Goal: Task Accomplishment & Management: Manage account settings

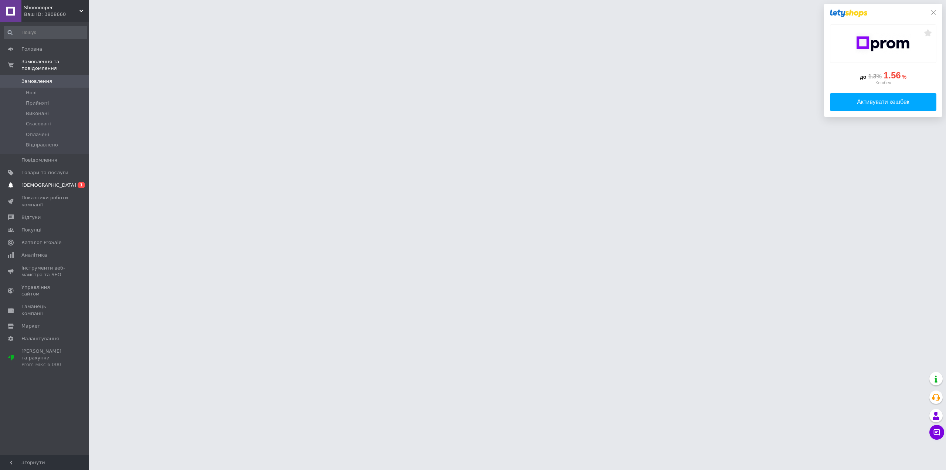
click at [34, 183] on link "Сповіщення 0 1" at bounding box center [45, 185] width 91 height 13
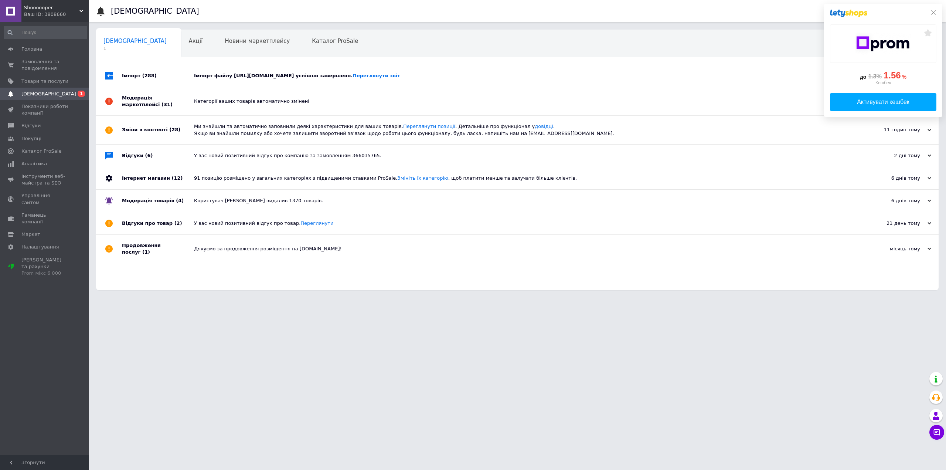
click at [263, 78] on div "Імпорт файлу http://kievopt.com.ua/prices/prom-22310.zip успішно завершено. Пер…" at bounding box center [526, 75] width 664 height 7
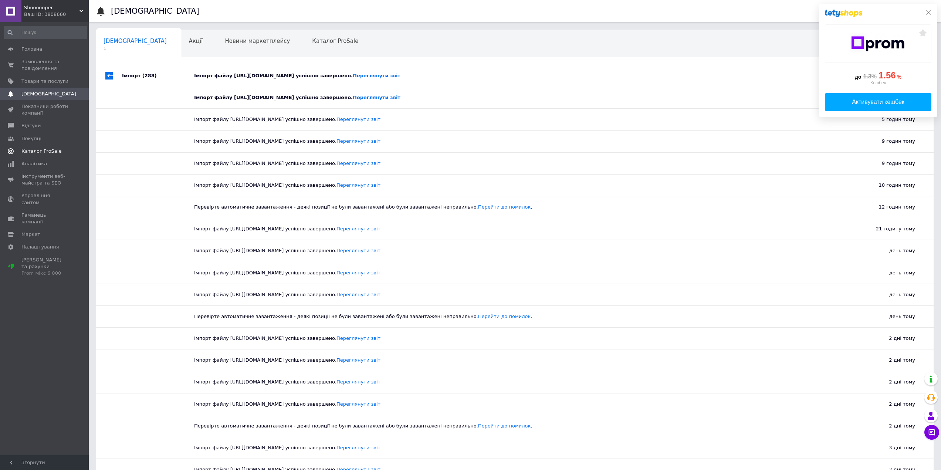
click at [39, 151] on span "Каталог ProSale" at bounding box center [41, 151] width 40 height 7
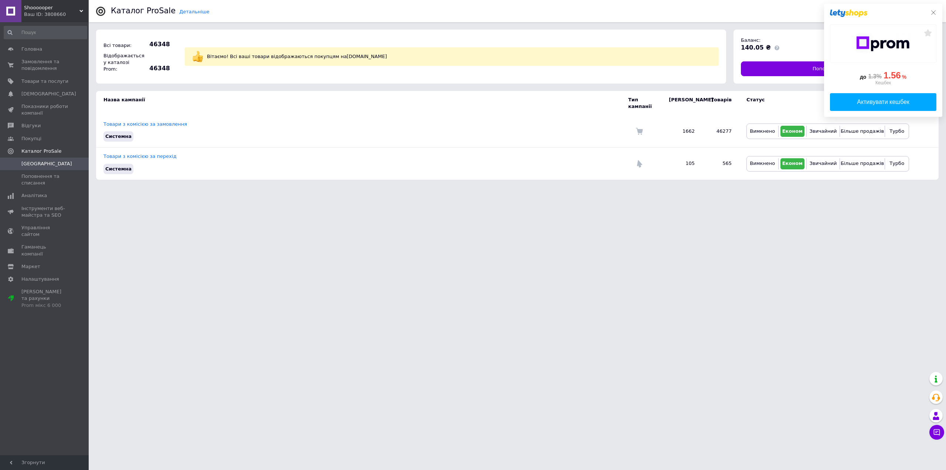
click at [933, 11] on icon at bounding box center [934, 13] width 6 height 6
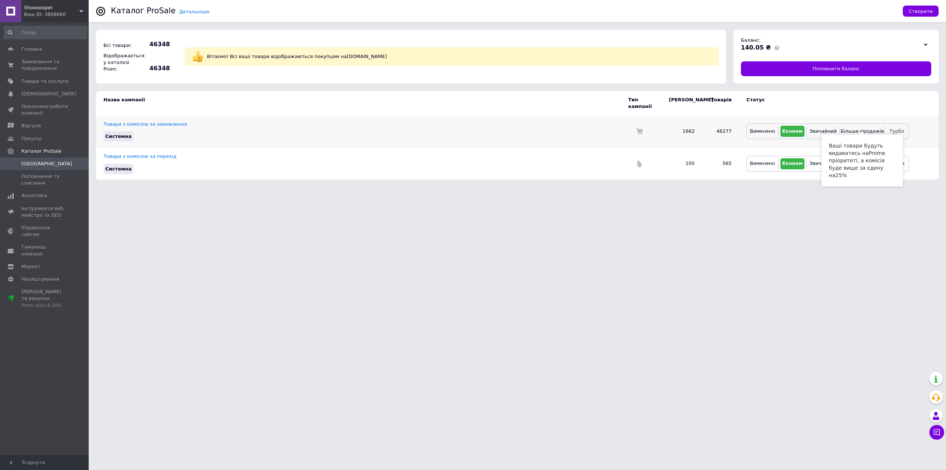
click at [898, 126] on button "Турбо" at bounding box center [897, 131] width 20 height 11
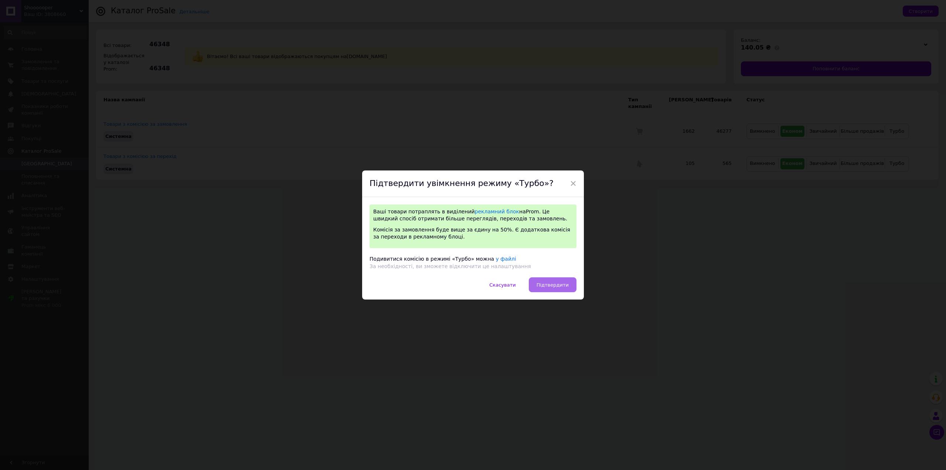
click at [543, 281] on button "Підтвердити" at bounding box center [553, 284] width 48 height 15
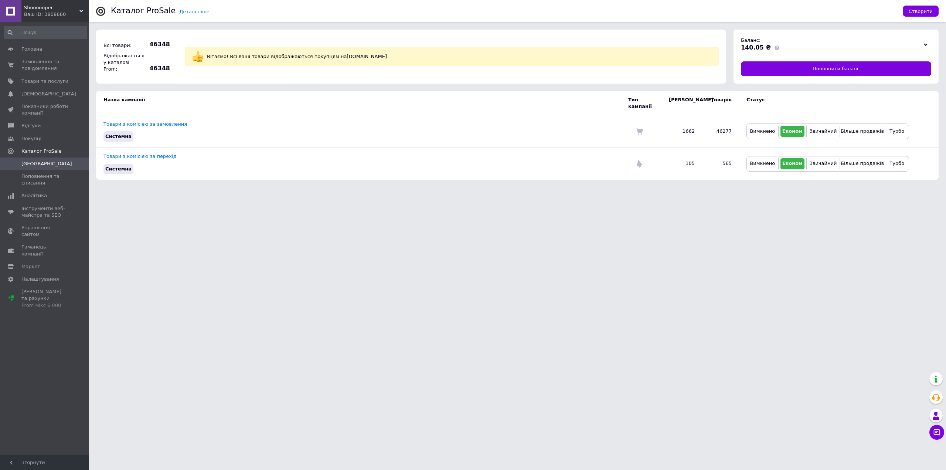
click at [615, 187] on html "Shoooooper Ваш ID: 3808660 Сайт Shoooooper Кабінет покупця Перевірити стан сист…" at bounding box center [473, 93] width 946 height 187
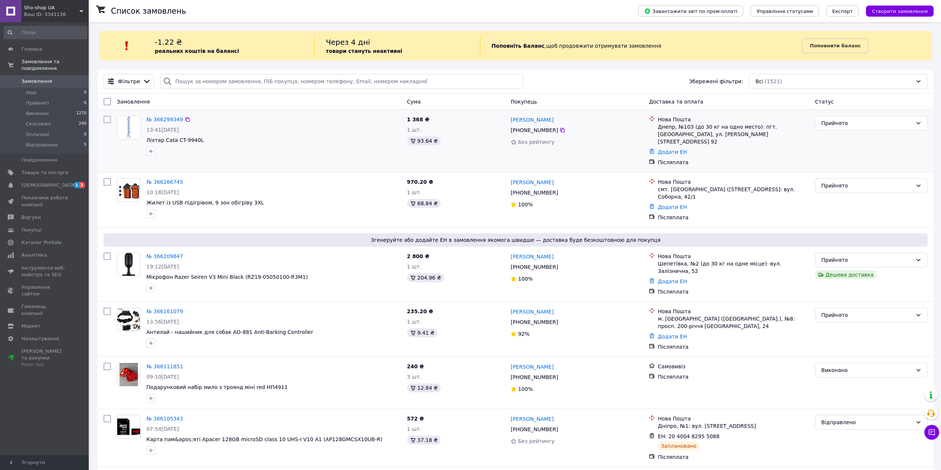
click at [525, 132] on span "+380 97 212 81 34" at bounding box center [533, 130] width 47 height 6
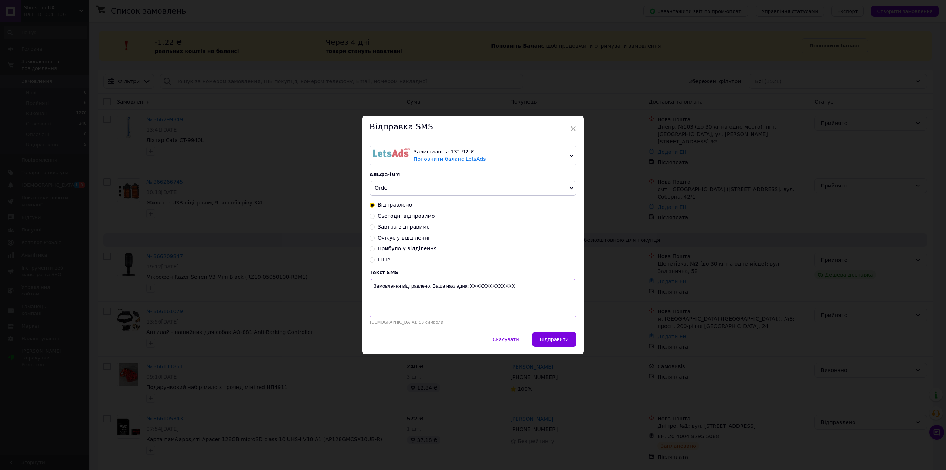
click at [486, 288] on textarea "Замовлення відправлено, Ваша накладна: ХХХХХХХХХХХХХХ" at bounding box center [473, 298] width 207 height 38
type textarea "Деталі"
type textarea "Замовлення прийнято, деталі у вайбер"
click at [553, 339] on span "Відправити" at bounding box center [554, 339] width 29 height 6
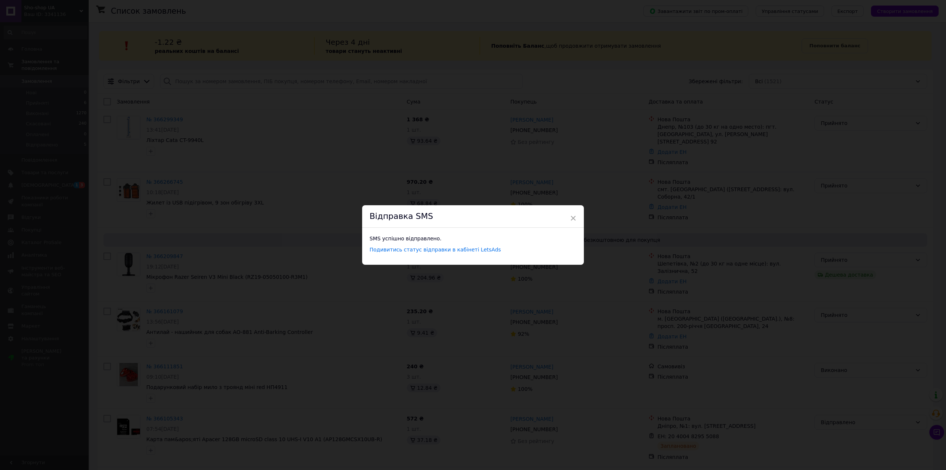
click at [355, 150] on div "× Відправка SMS SMS успішно відправлено. Подивитись статус відправки в кабінеті…" at bounding box center [473, 235] width 946 height 470
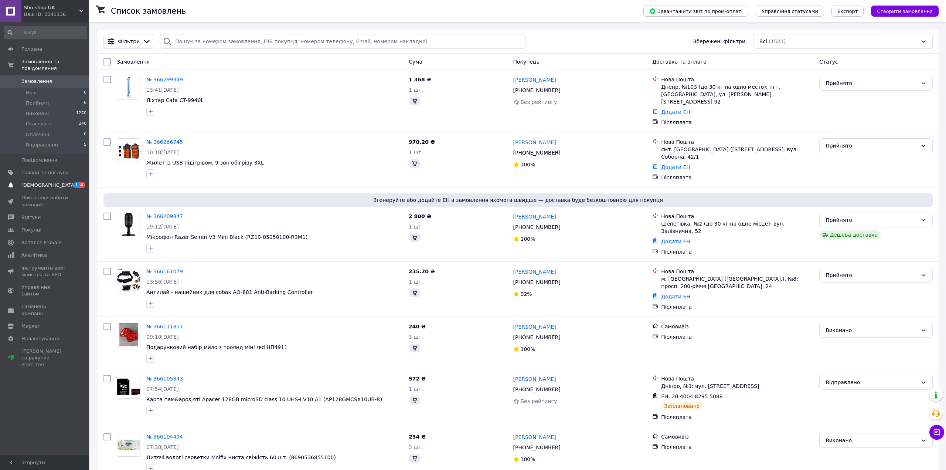
click at [33, 182] on span "[DEMOGRAPHIC_DATA]" at bounding box center [48, 185] width 55 height 7
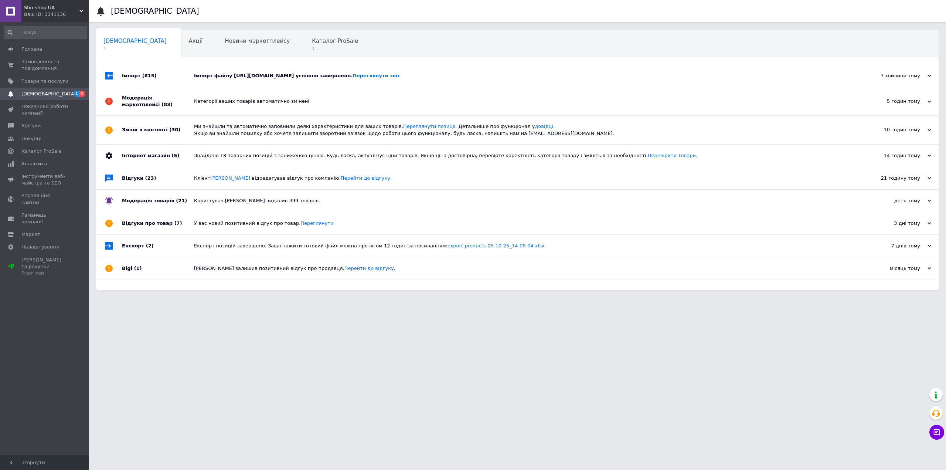
click at [239, 77] on div "Імпорт файлу https://export.buymeua.shop/export/prom_ua.yml?queue_id=2836 успіш…" at bounding box center [526, 75] width 664 height 7
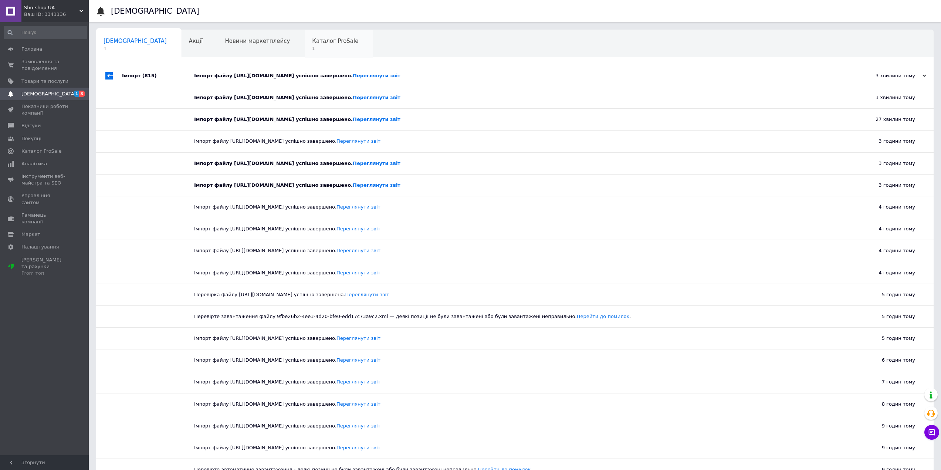
click at [312, 41] on span "Каталог ProSale" at bounding box center [335, 41] width 46 height 7
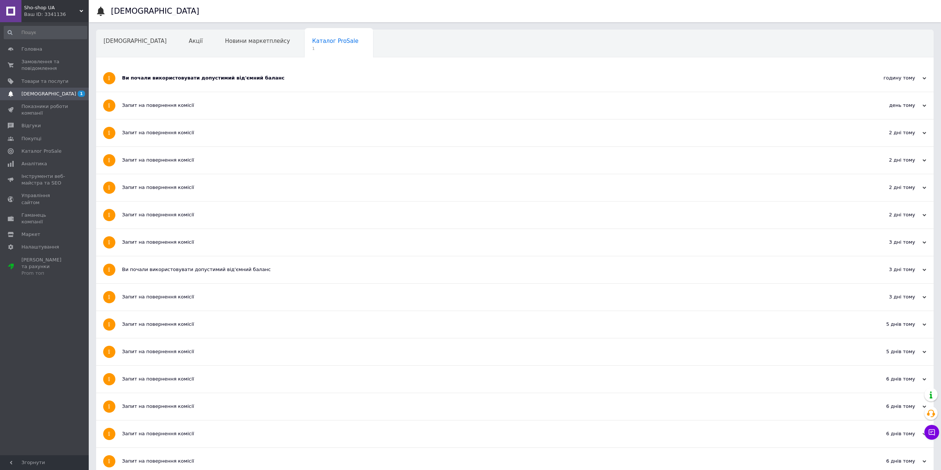
click at [44, 9] on span "Sho-shop UA" at bounding box center [51, 7] width 55 height 7
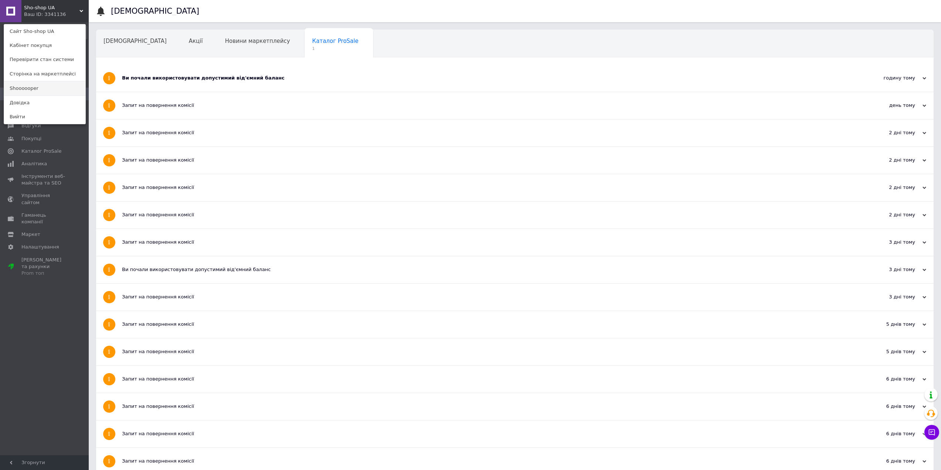
click at [45, 87] on link "Shoooooper" at bounding box center [44, 88] width 81 height 14
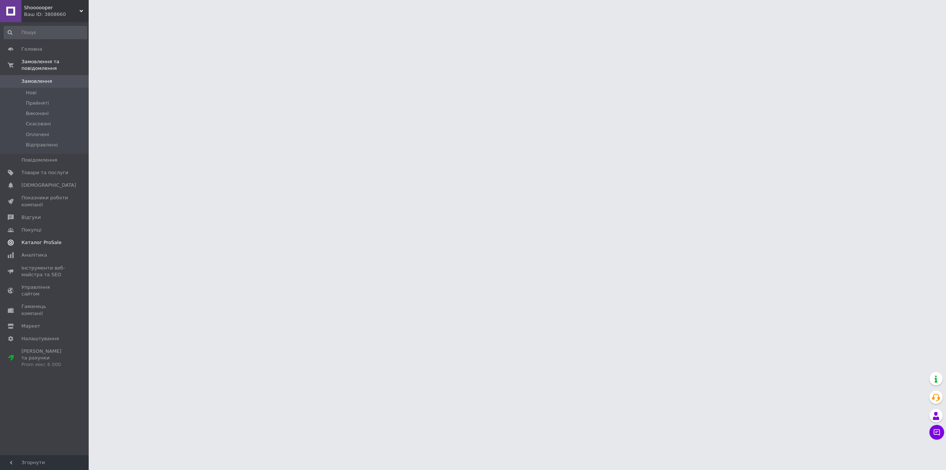
click at [39, 236] on link "Каталог ProSale" at bounding box center [45, 242] width 91 height 13
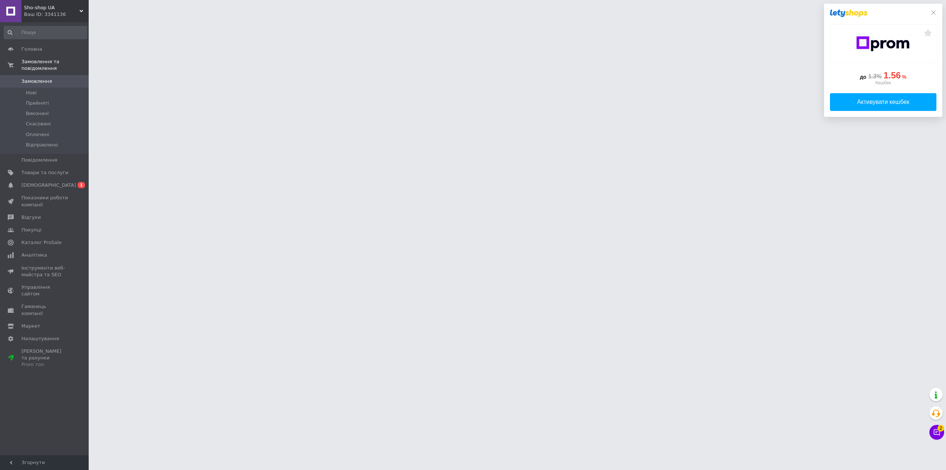
click at [933, 12] on icon at bounding box center [934, 13] width 6 height 6
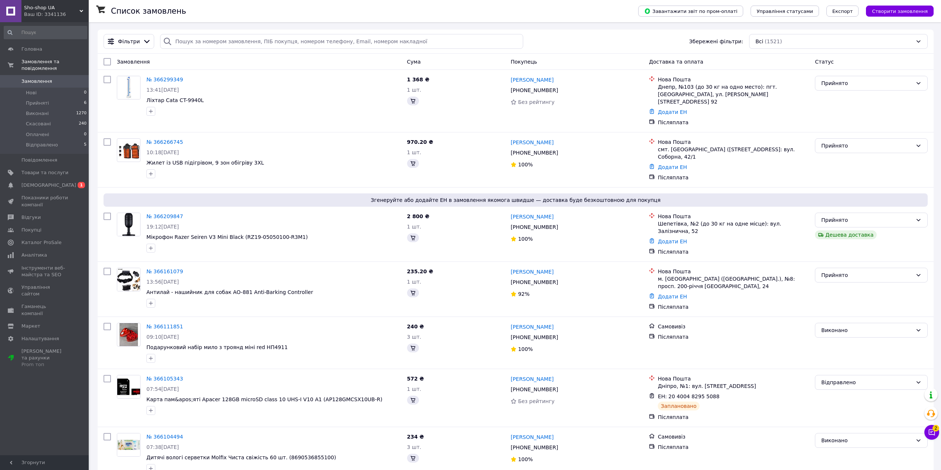
click at [932, 427] on span "2" at bounding box center [935, 428] width 7 height 7
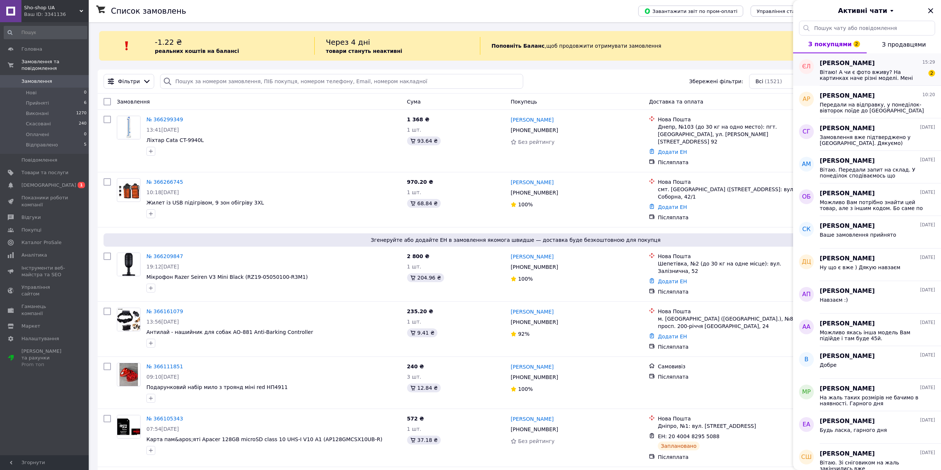
click at [868, 75] on span "Вітаю! А чи є фото вживу? На картинках наче різні моделі. Мені подобається перш…" at bounding box center [872, 75] width 105 height 12
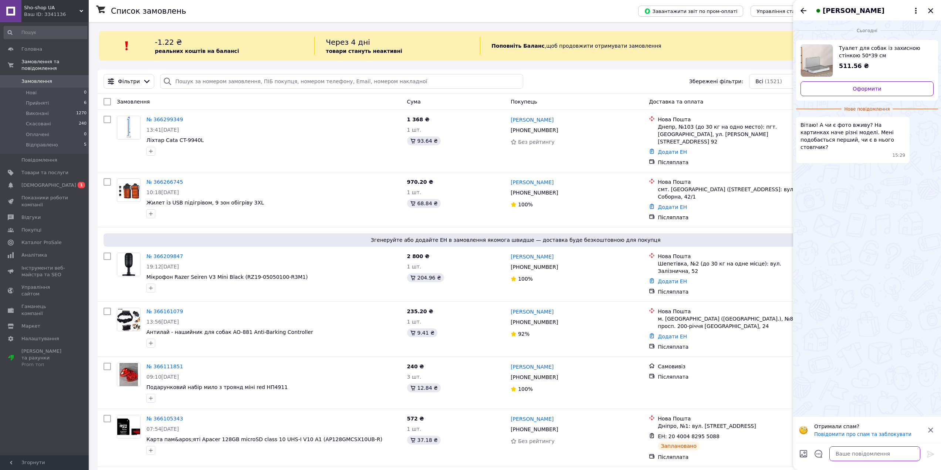
click at [854, 449] on textarea at bounding box center [874, 453] width 91 height 15
click at [812, 63] on img "Переглянути товар" at bounding box center [817, 61] width 32 height 32
click at [881, 455] on textarea at bounding box center [874, 453] width 91 height 15
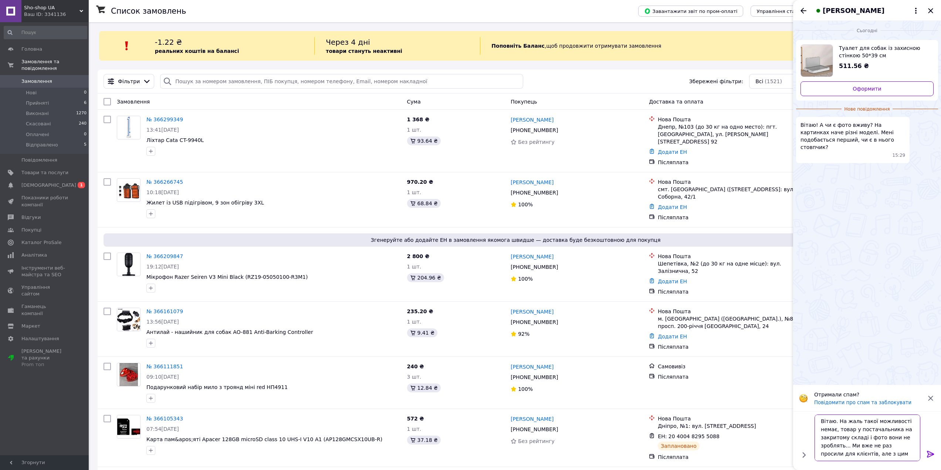
type textarea "Вітаю. На жаль такої можливості немає, товар у постачальника на закритому склад…"
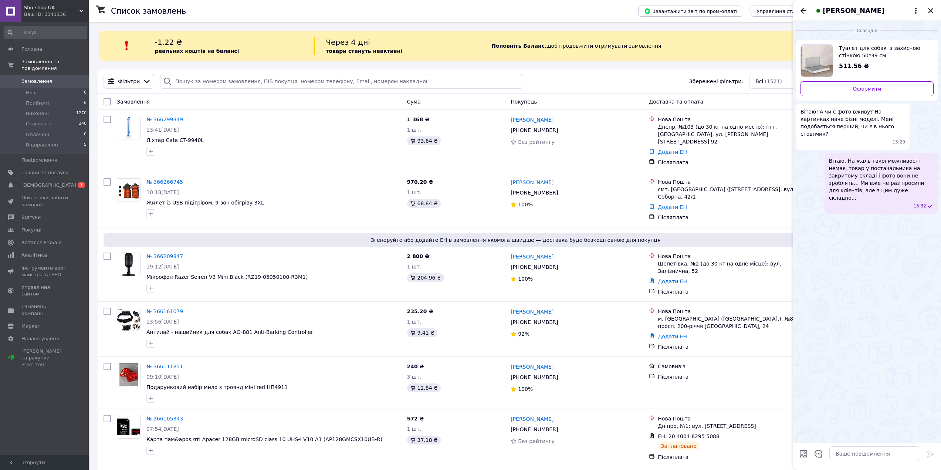
click at [104, 17] on div at bounding box center [103, 11] width 15 height 22
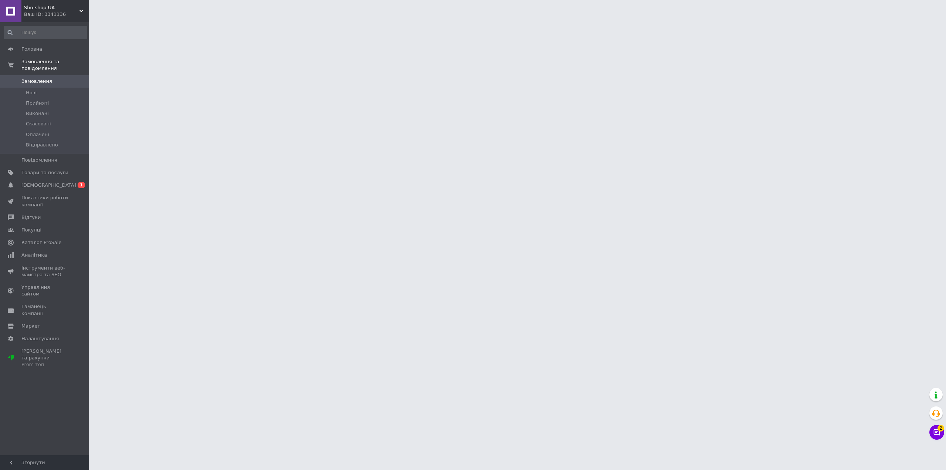
click at [935, 428] on icon at bounding box center [936, 431] width 7 height 7
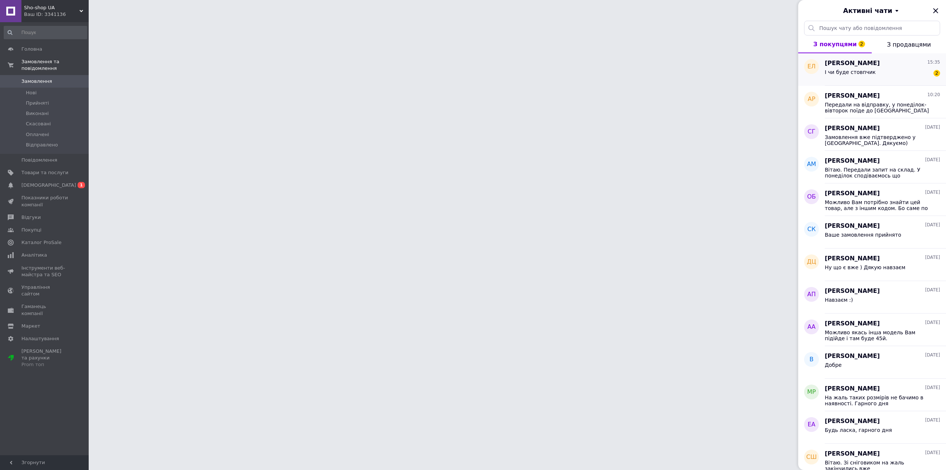
click at [856, 77] on div "І чи буде стовпчик" at bounding box center [850, 74] width 51 height 10
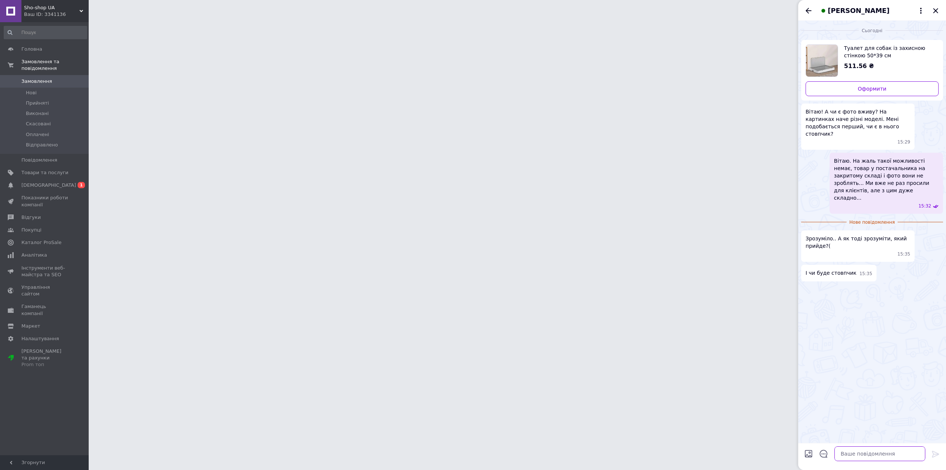
click at [862, 451] on textarea at bounding box center [880, 453] width 91 height 15
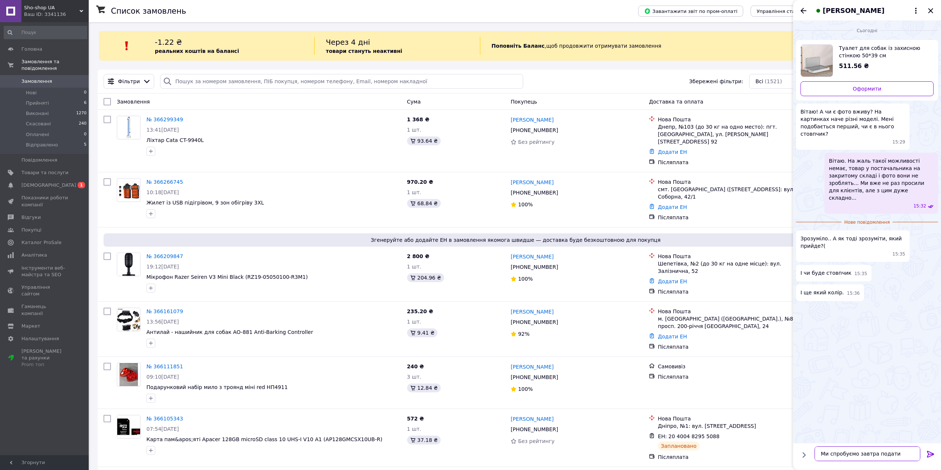
click at [911, 453] on textarea "Ми спробуємо завтра подати запит" at bounding box center [867, 453] width 106 height 15
type textarea "Ми спробуємо завтра подати запит постачальнику. Якщо буде якась відповідь то об…"
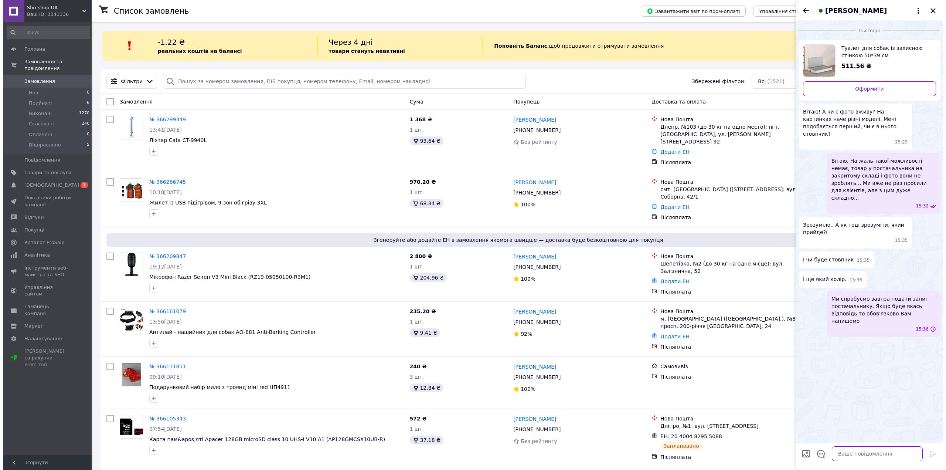
scroll to position [0, 0]
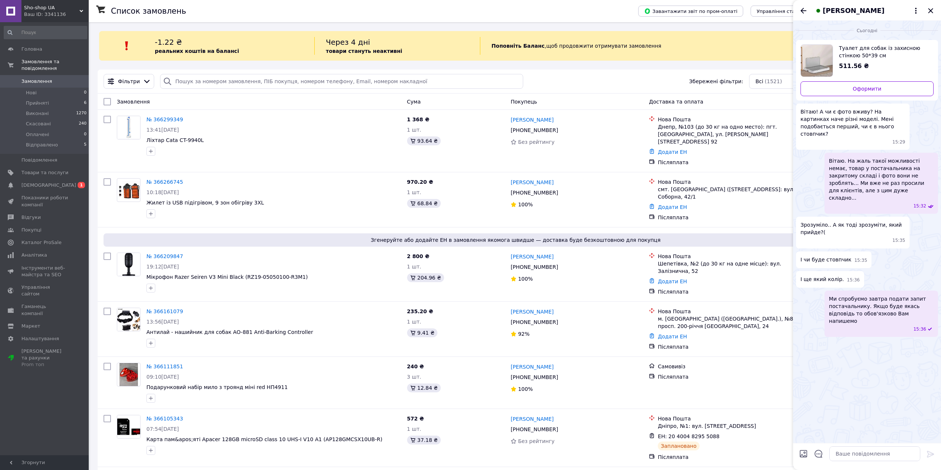
click at [44, 78] on span "Замовлення" at bounding box center [36, 81] width 31 height 7
click at [930, 9] on icon "Закрити" at bounding box center [930, 10] width 9 height 9
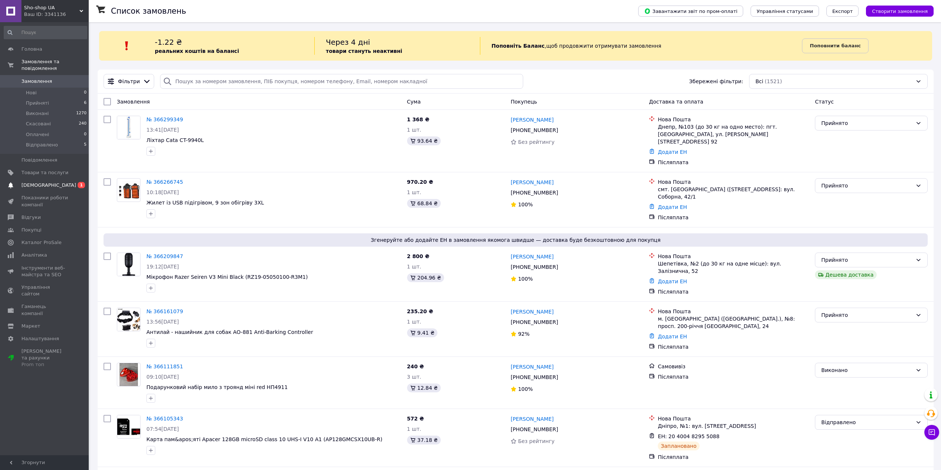
click at [40, 182] on span "[DEMOGRAPHIC_DATA]" at bounding box center [48, 185] width 55 height 7
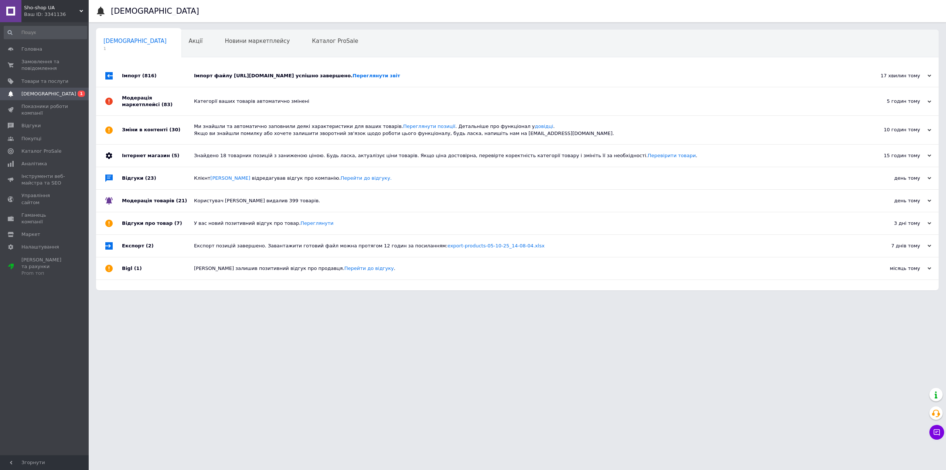
click at [246, 75] on div "Імпорт файлу http://kievopt.com.ua/prices/prom-22310.zip успішно завершено. Пер…" at bounding box center [526, 75] width 664 height 7
click at [27, 162] on span "Аналітика" at bounding box center [34, 163] width 26 height 7
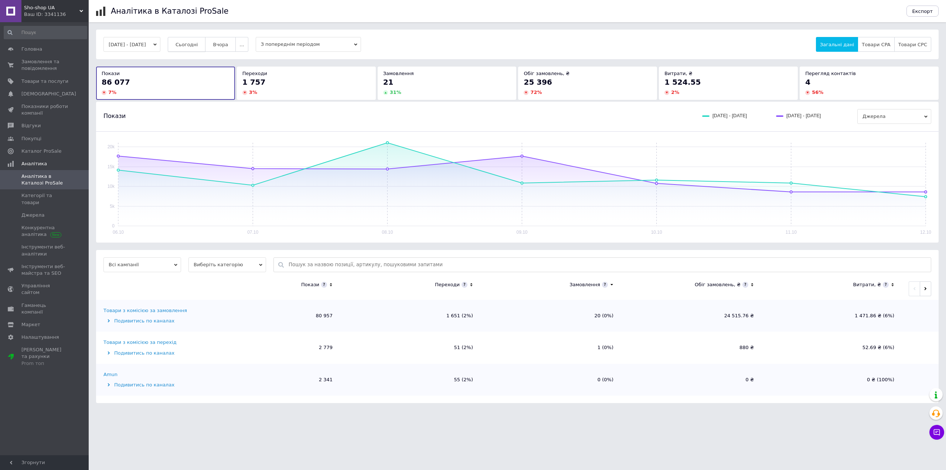
click at [206, 45] on button "Сьогодні" at bounding box center [187, 44] width 38 height 15
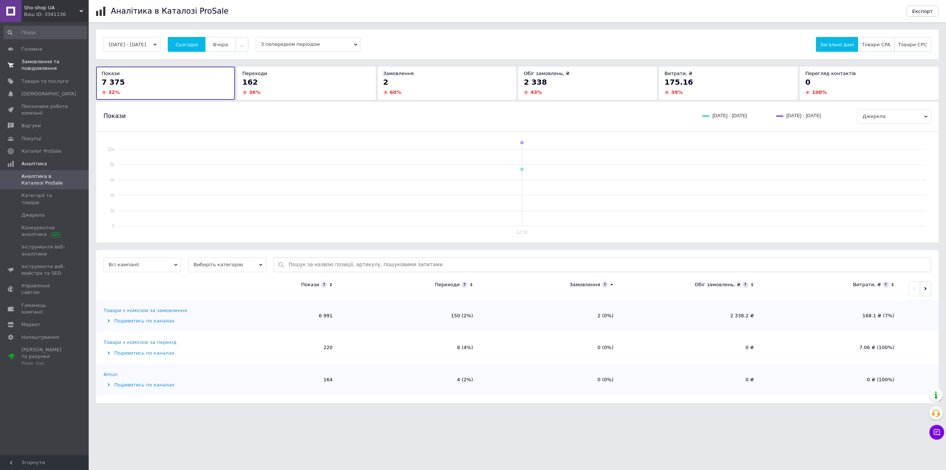
click at [32, 68] on span "Замовлення та повідомлення" at bounding box center [44, 64] width 47 height 13
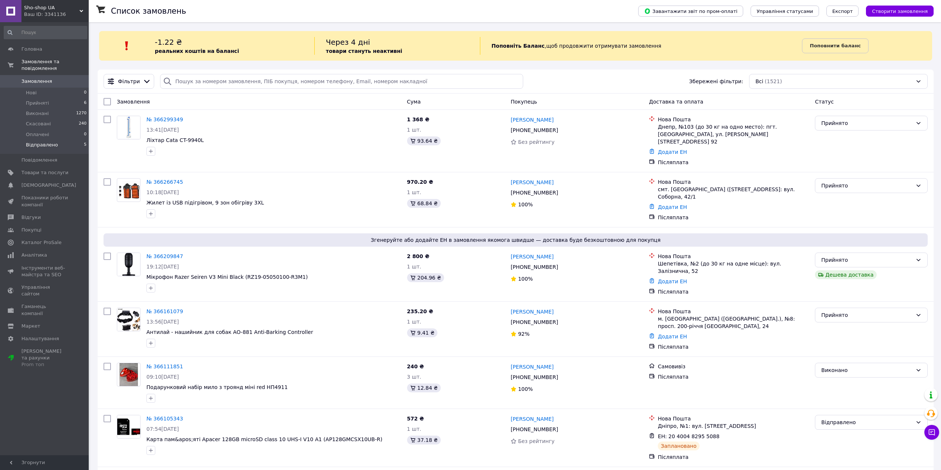
click at [41, 142] on span "Відправлено" at bounding box center [42, 145] width 32 height 7
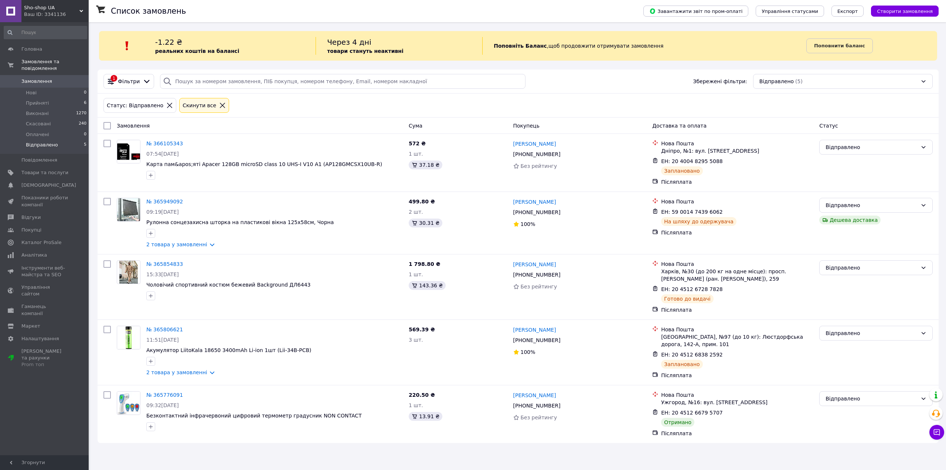
click at [50, 15] on div "Ваш ID: 3341136" at bounding box center [56, 14] width 65 height 7
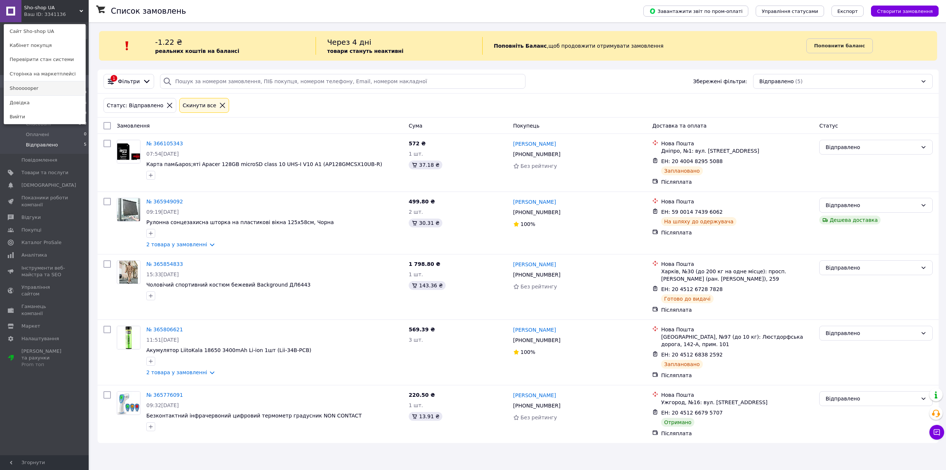
click at [38, 89] on link "Shoooooper" at bounding box center [44, 88] width 81 height 14
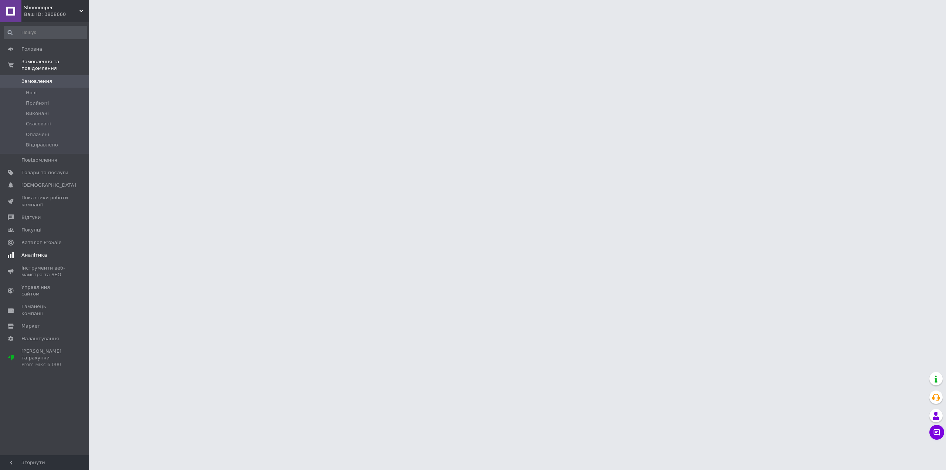
click at [61, 252] on span "Аналітика" at bounding box center [44, 255] width 47 height 7
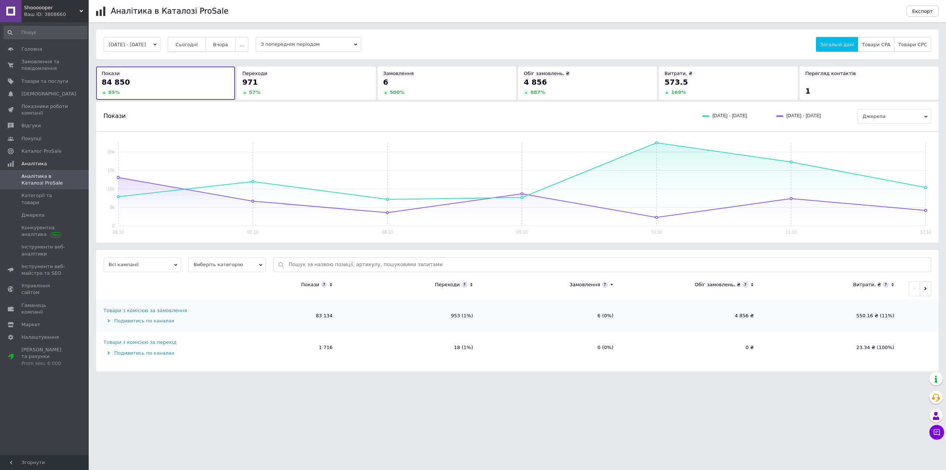
click at [201, 48] on button "Сьогодні" at bounding box center [187, 44] width 38 height 15
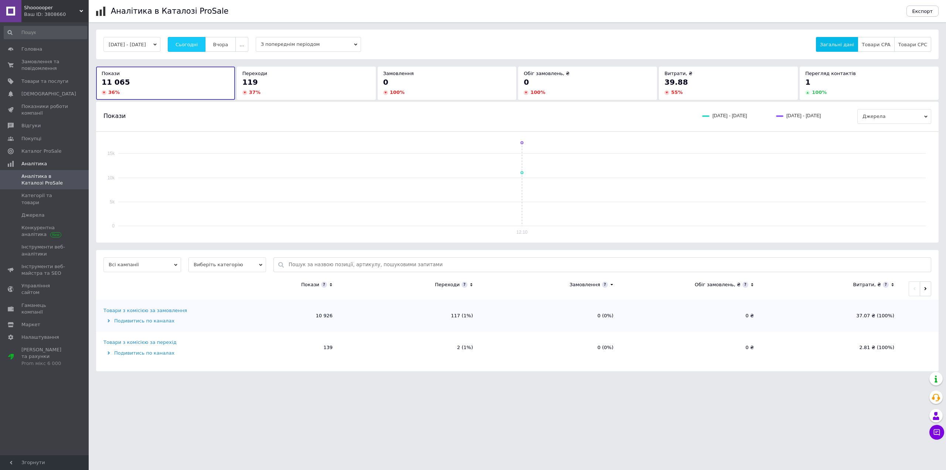
click at [201, 48] on button "Сьогодні" at bounding box center [187, 44] width 38 height 15
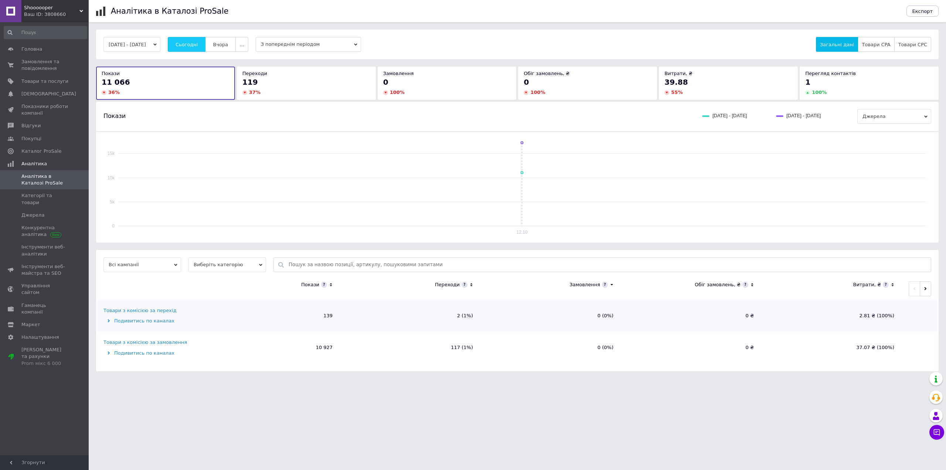
click at [201, 48] on button "Сьогодні" at bounding box center [187, 44] width 38 height 15
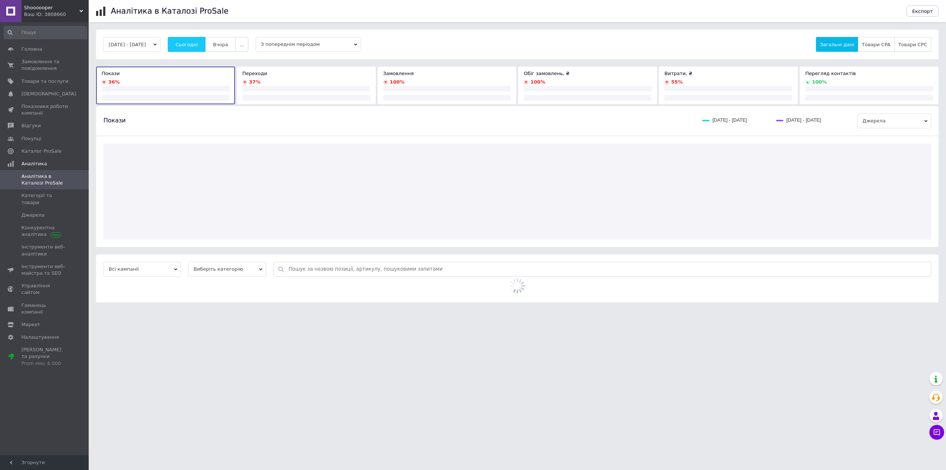
click at [201, 48] on button "Сьогодні" at bounding box center [187, 44] width 38 height 15
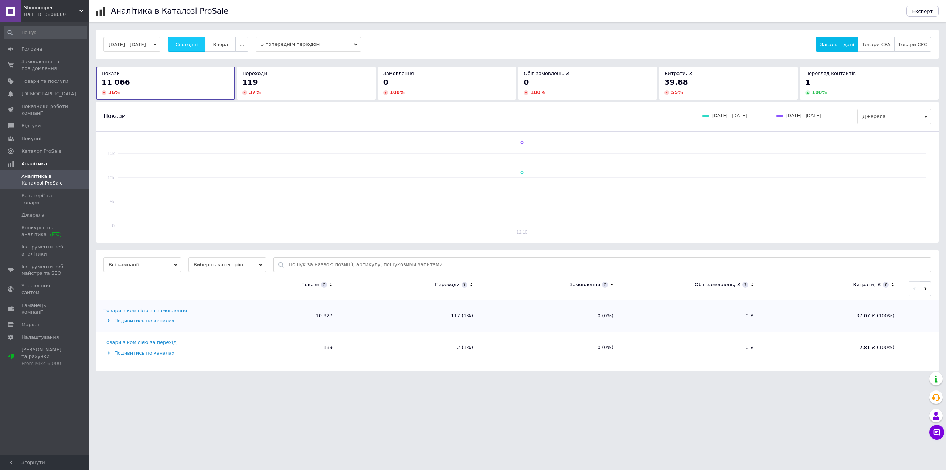
click at [201, 48] on button "Сьогодні" at bounding box center [187, 44] width 38 height 15
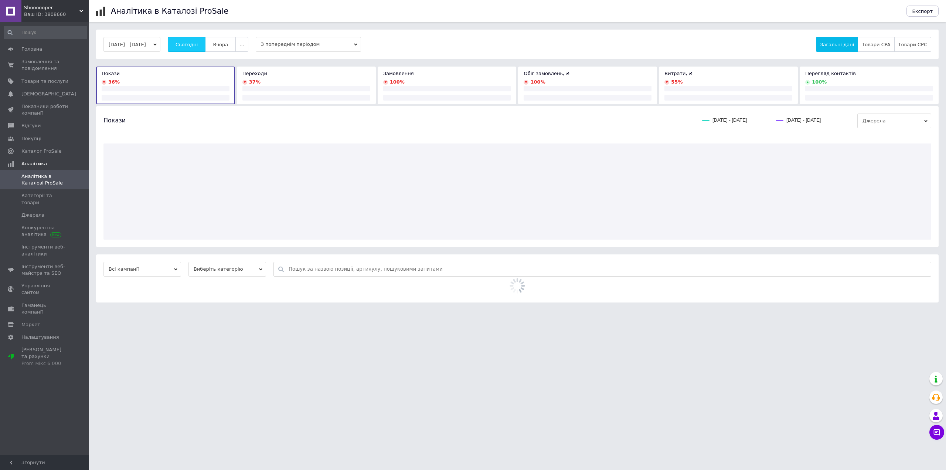
click at [201, 48] on button "Сьогодні" at bounding box center [187, 44] width 38 height 15
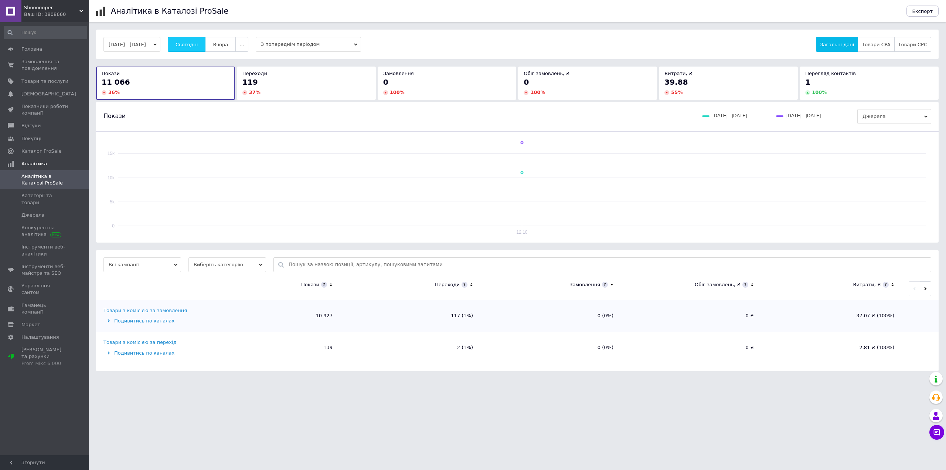
click at [201, 48] on button "Сьогодні" at bounding box center [187, 44] width 38 height 15
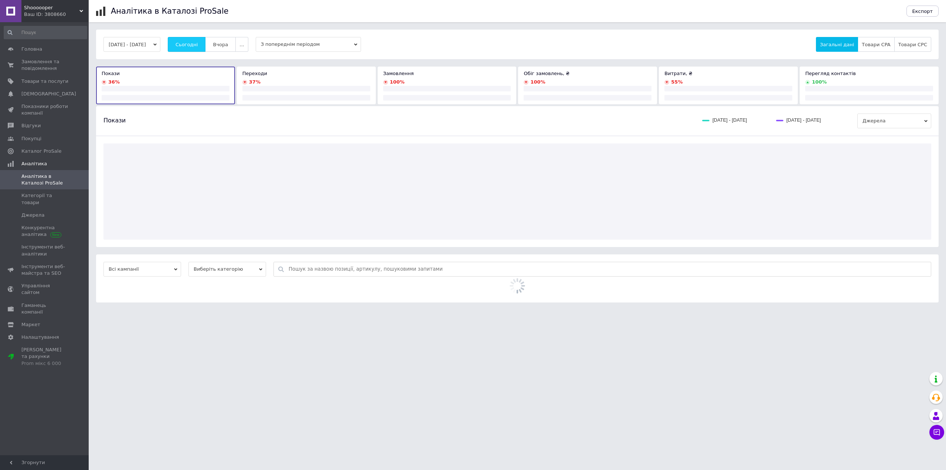
click at [201, 48] on button "Сьогодні" at bounding box center [187, 44] width 38 height 15
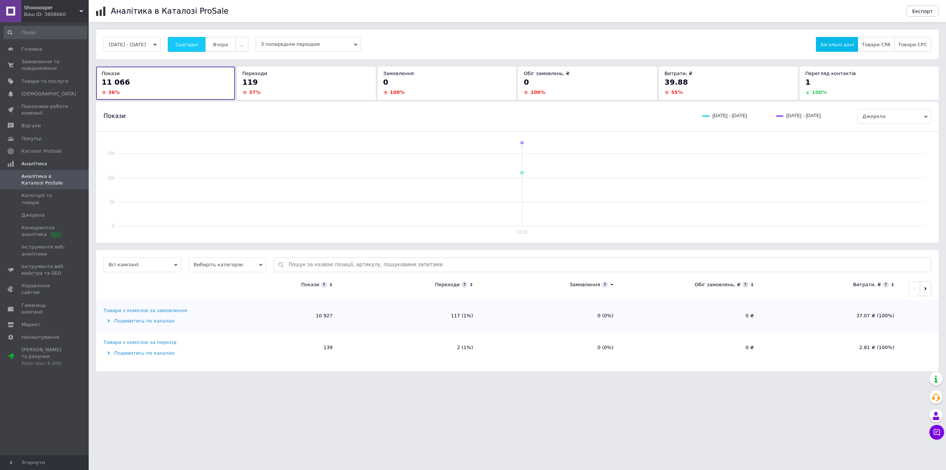
click at [201, 48] on button "Сьогодні" at bounding box center [187, 44] width 38 height 15
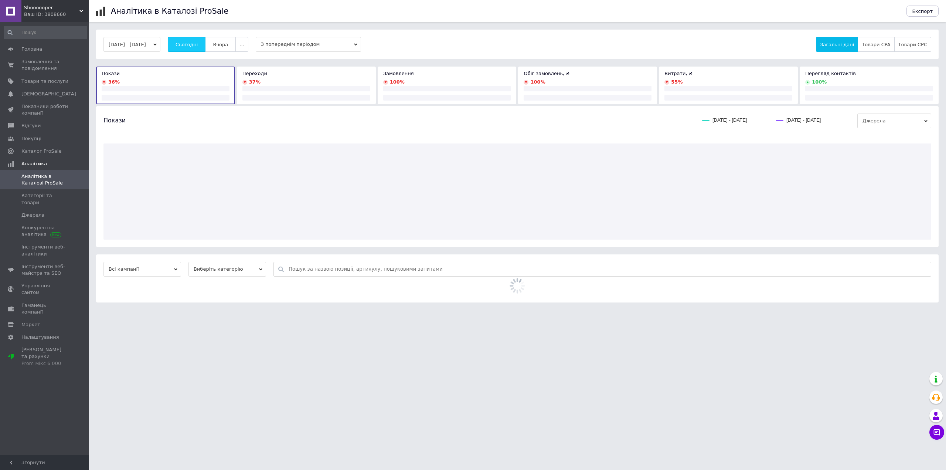
click at [201, 48] on button "Сьогодні" at bounding box center [187, 44] width 38 height 15
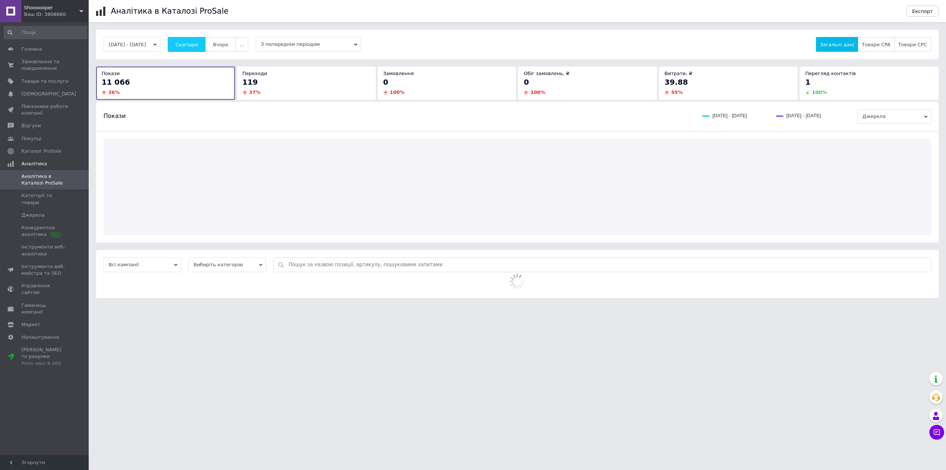
click at [201, 48] on button "Сьогодні" at bounding box center [187, 44] width 38 height 15
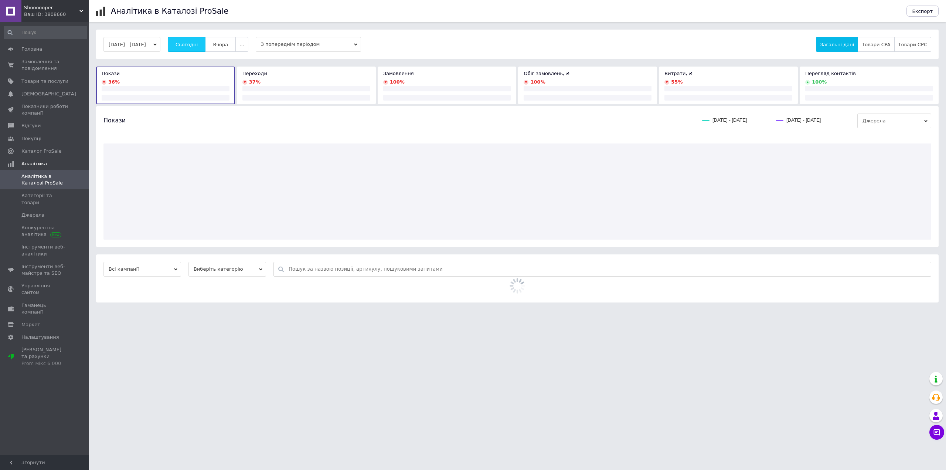
click at [201, 48] on button "Сьогодні" at bounding box center [187, 44] width 38 height 15
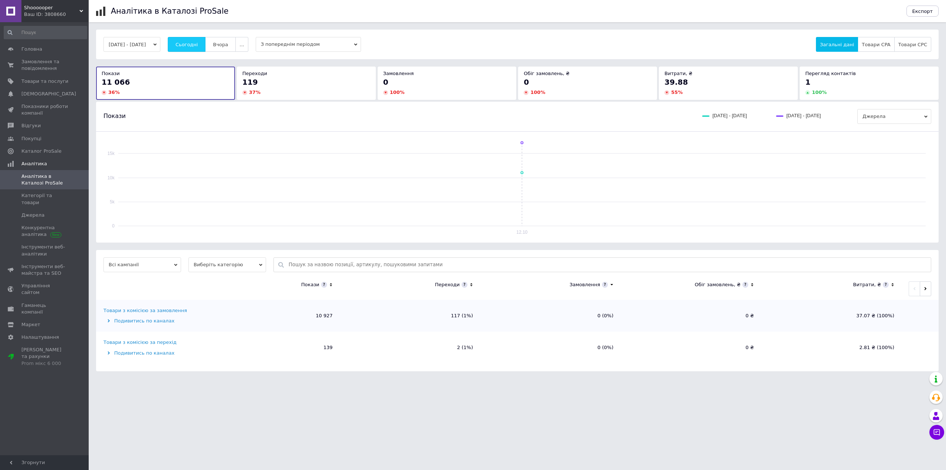
click at [201, 48] on button "Сьогодні" at bounding box center [187, 44] width 38 height 15
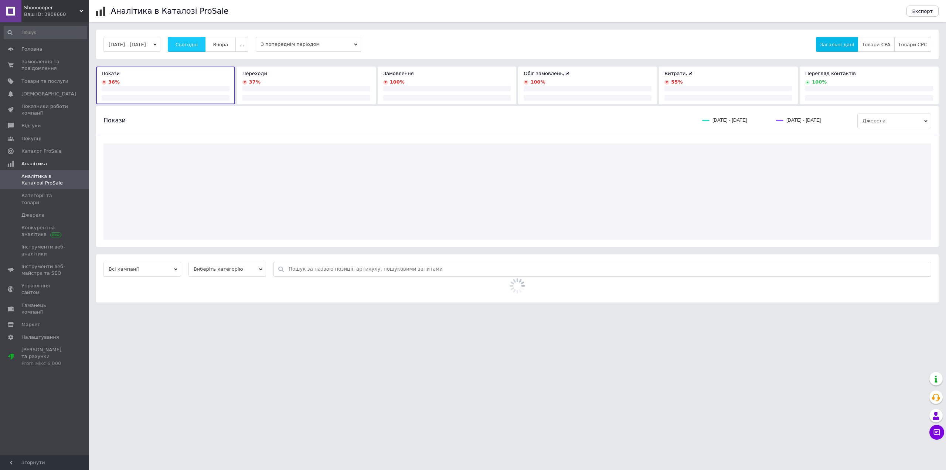
click at [201, 48] on button "Сьогодні" at bounding box center [187, 44] width 38 height 15
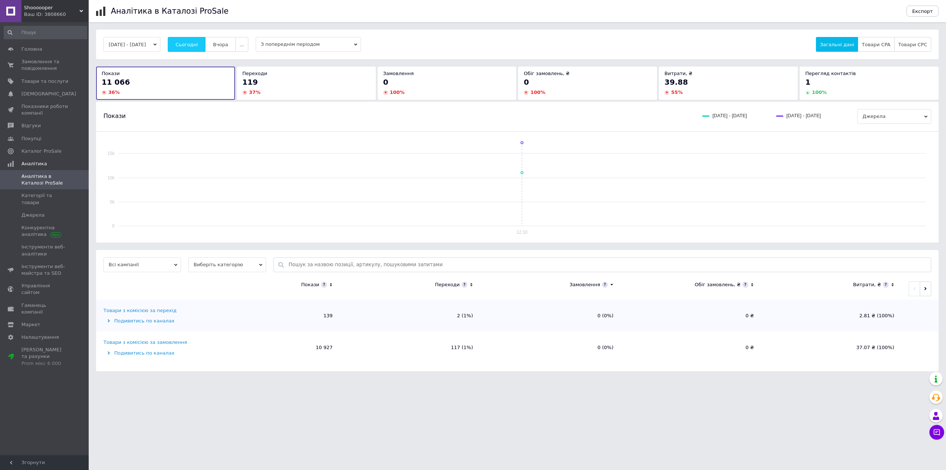
click at [201, 48] on button "Сьогодні" at bounding box center [187, 44] width 38 height 15
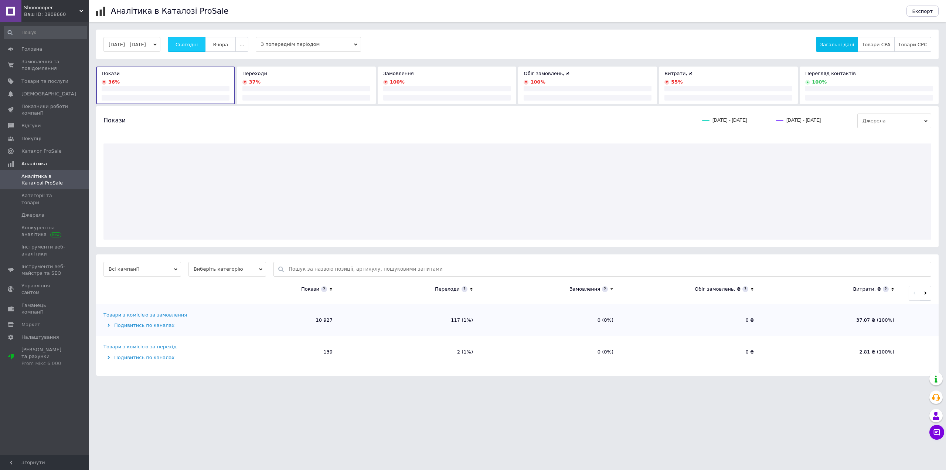
click at [201, 48] on button "Сьогодні" at bounding box center [187, 44] width 38 height 15
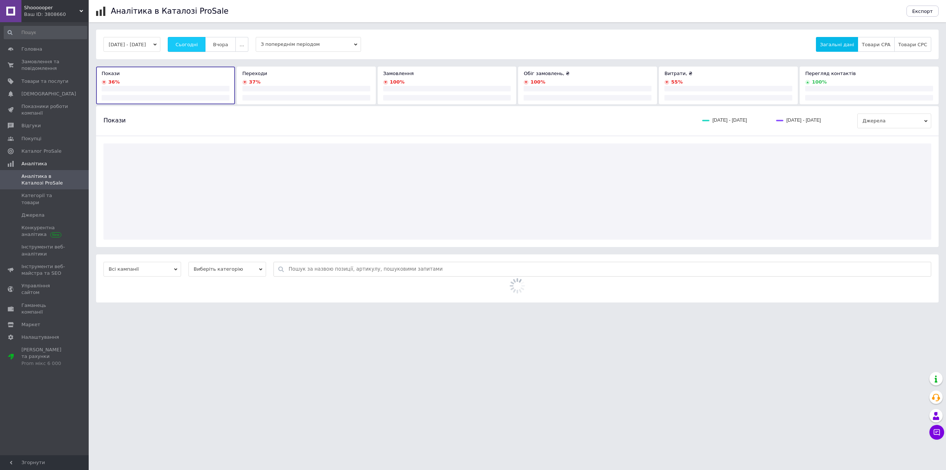
click at [201, 48] on button "Сьогодні" at bounding box center [187, 44] width 38 height 15
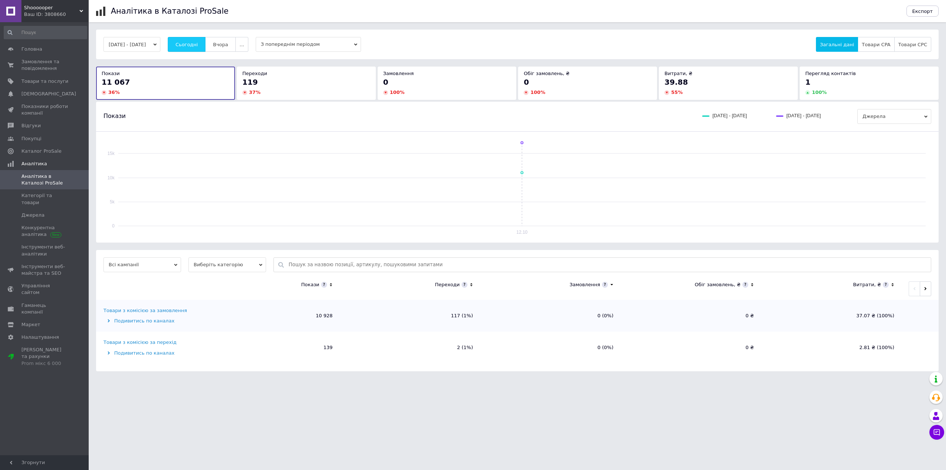
click at [201, 48] on button "Сьогодні" at bounding box center [187, 44] width 38 height 15
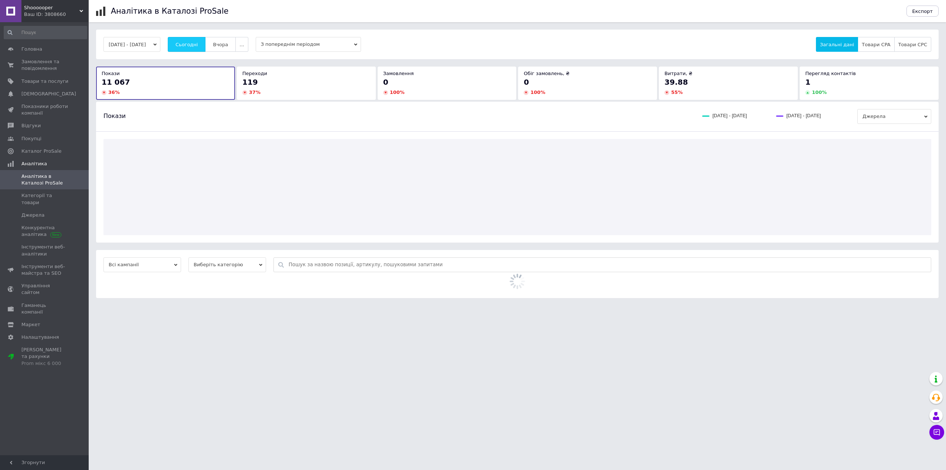
click at [201, 48] on button "Сьогодні" at bounding box center [187, 44] width 38 height 15
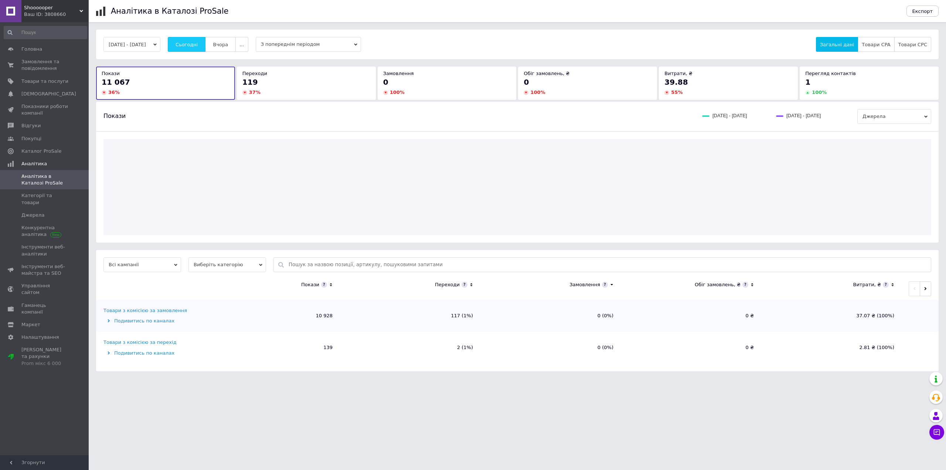
click at [201, 48] on button "Сьогодні" at bounding box center [187, 44] width 38 height 15
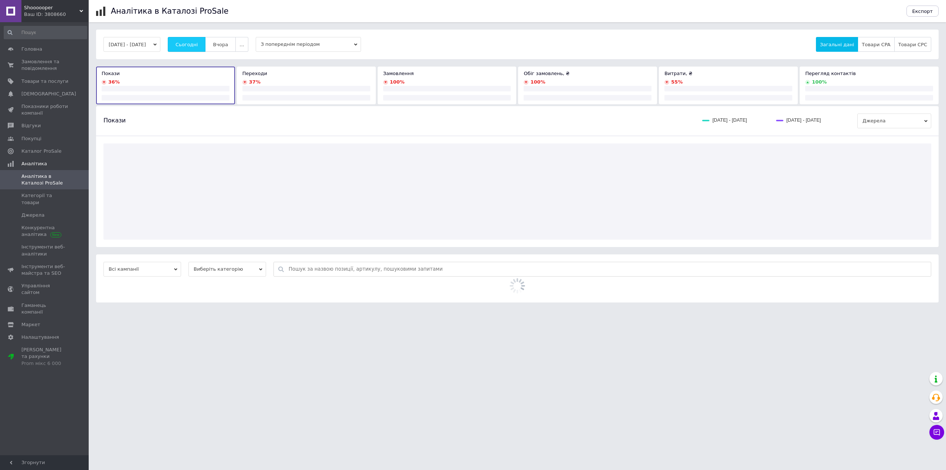
click at [201, 48] on button "Сьогодні" at bounding box center [187, 44] width 38 height 15
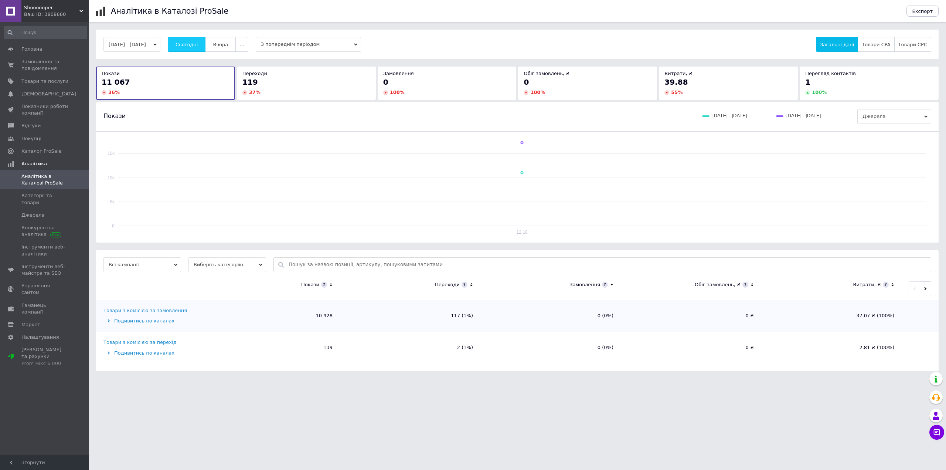
click at [201, 48] on button "Сьогодні" at bounding box center [187, 44] width 38 height 15
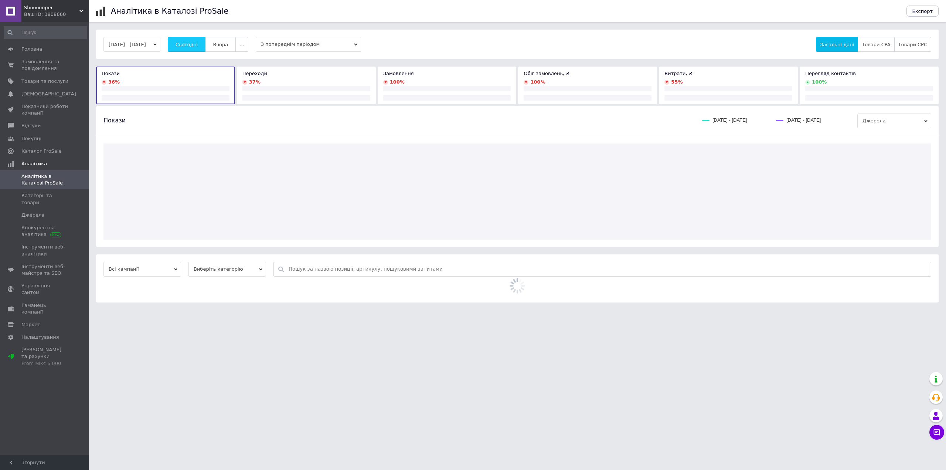
click at [201, 48] on button "Сьогодні" at bounding box center [187, 44] width 38 height 15
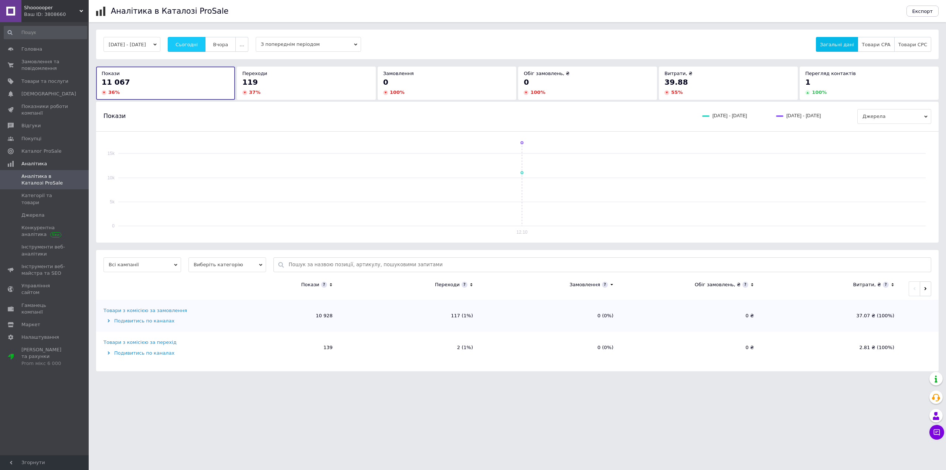
click at [201, 48] on button "Сьогодні" at bounding box center [187, 44] width 38 height 15
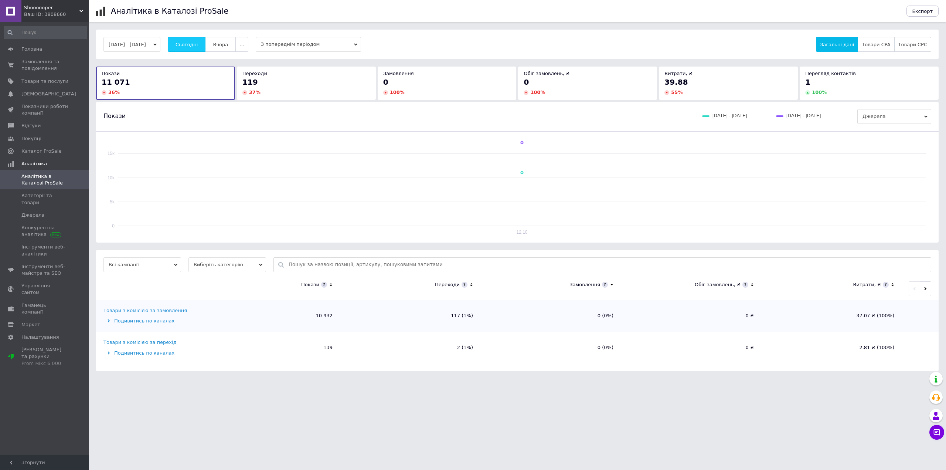
click at [203, 48] on button "Сьогодні" at bounding box center [187, 44] width 38 height 15
click at [54, 57] on link "Замовлення та повідомлення 0 0" at bounding box center [45, 64] width 91 height 19
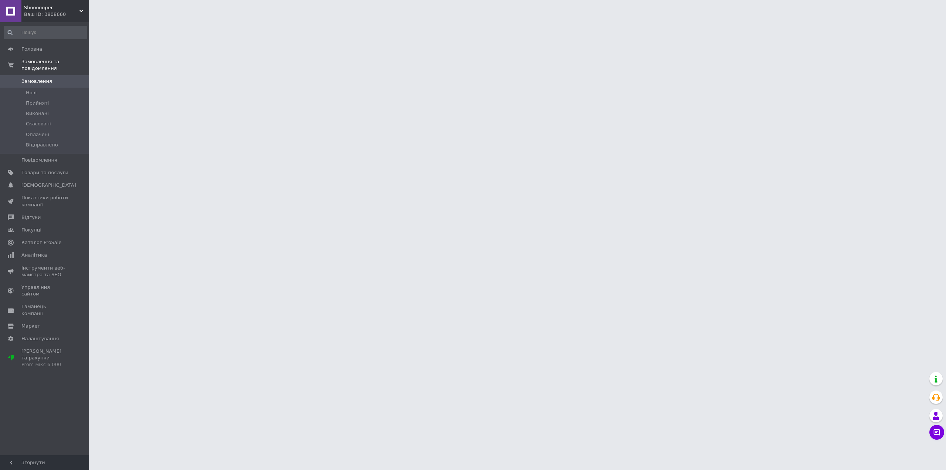
click at [59, 16] on div "Ваш ID: 3808660" at bounding box center [56, 14] width 65 height 7
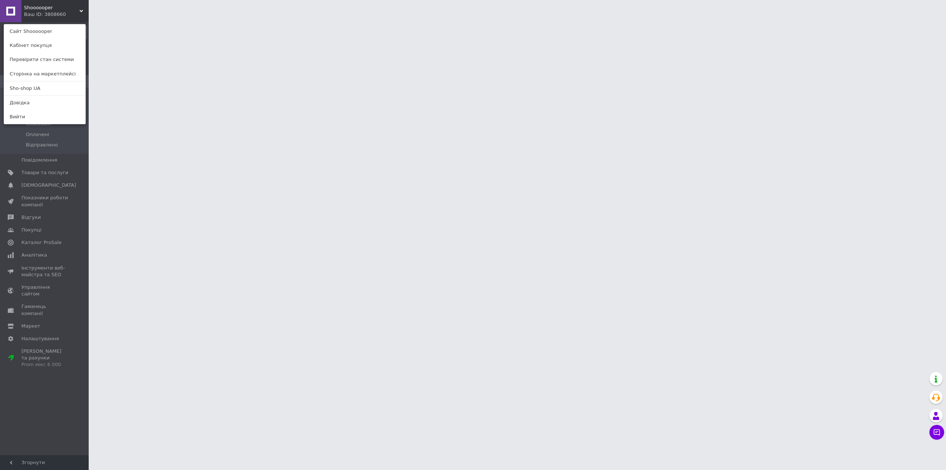
click at [54, 17] on div "Ваш ID: 3808660" at bounding box center [39, 14] width 31 height 7
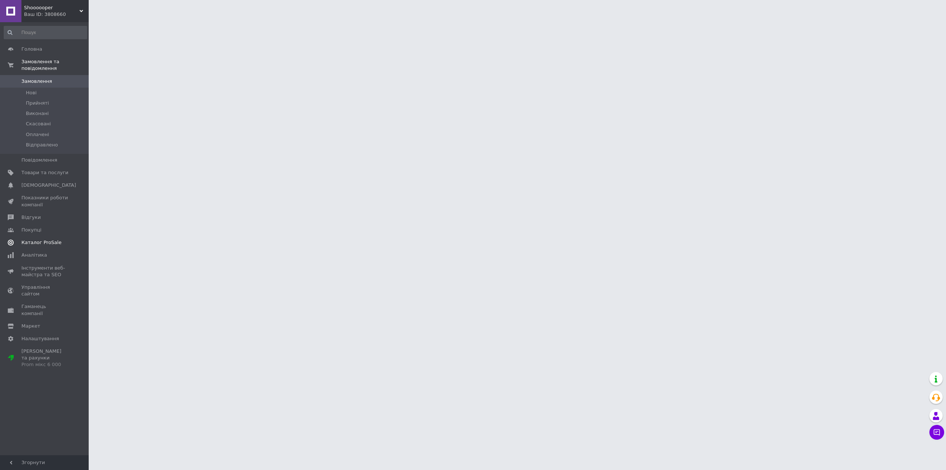
click at [52, 239] on span "Каталог ProSale" at bounding box center [41, 242] width 40 height 7
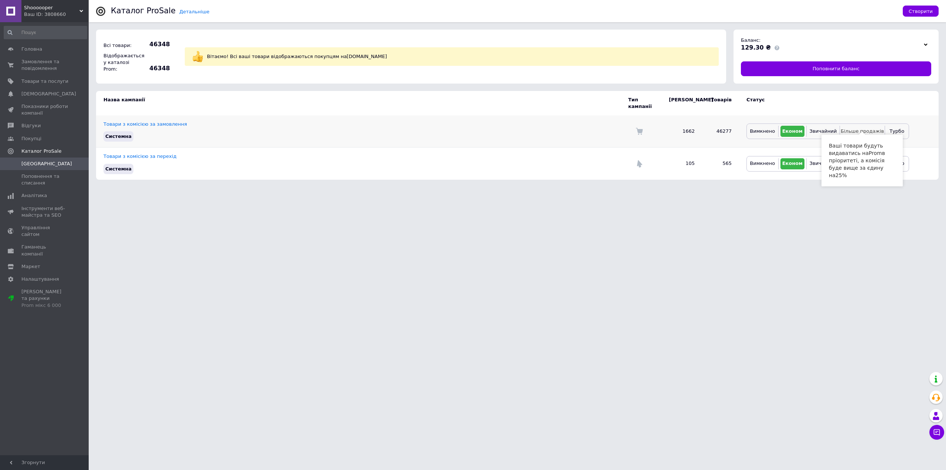
click at [856, 128] on span "Більше продажів" at bounding box center [862, 131] width 43 height 6
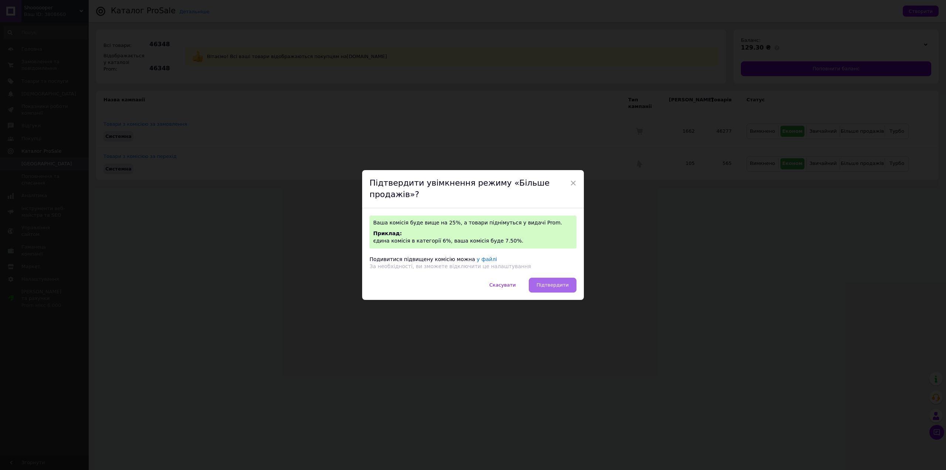
click at [553, 281] on button "Підтвердити" at bounding box center [553, 285] width 48 height 15
